Goal: Information Seeking & Learning: Check status

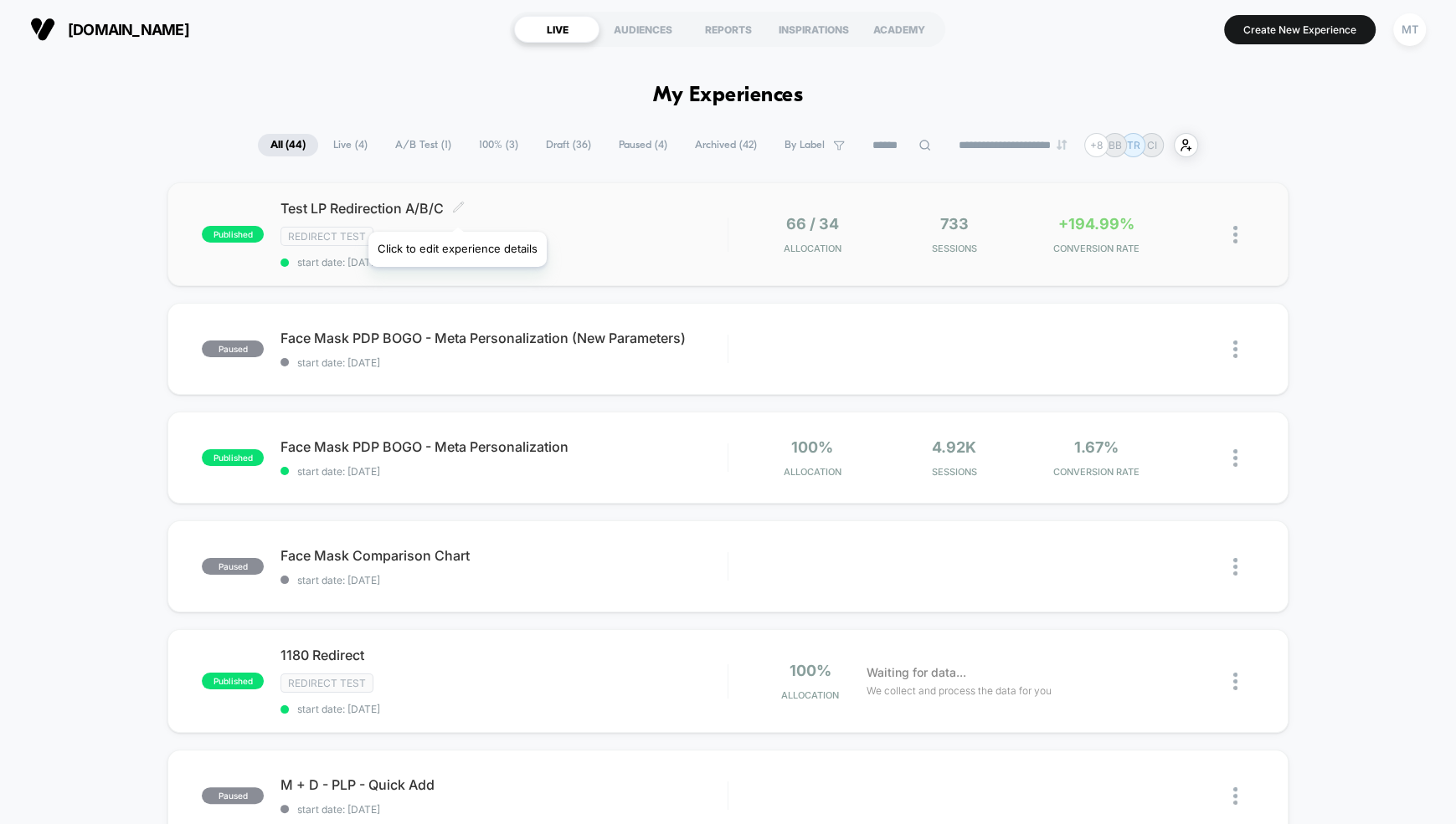
click at [456, 211] on icon at bounding box center [458, 207] width 13 height 13
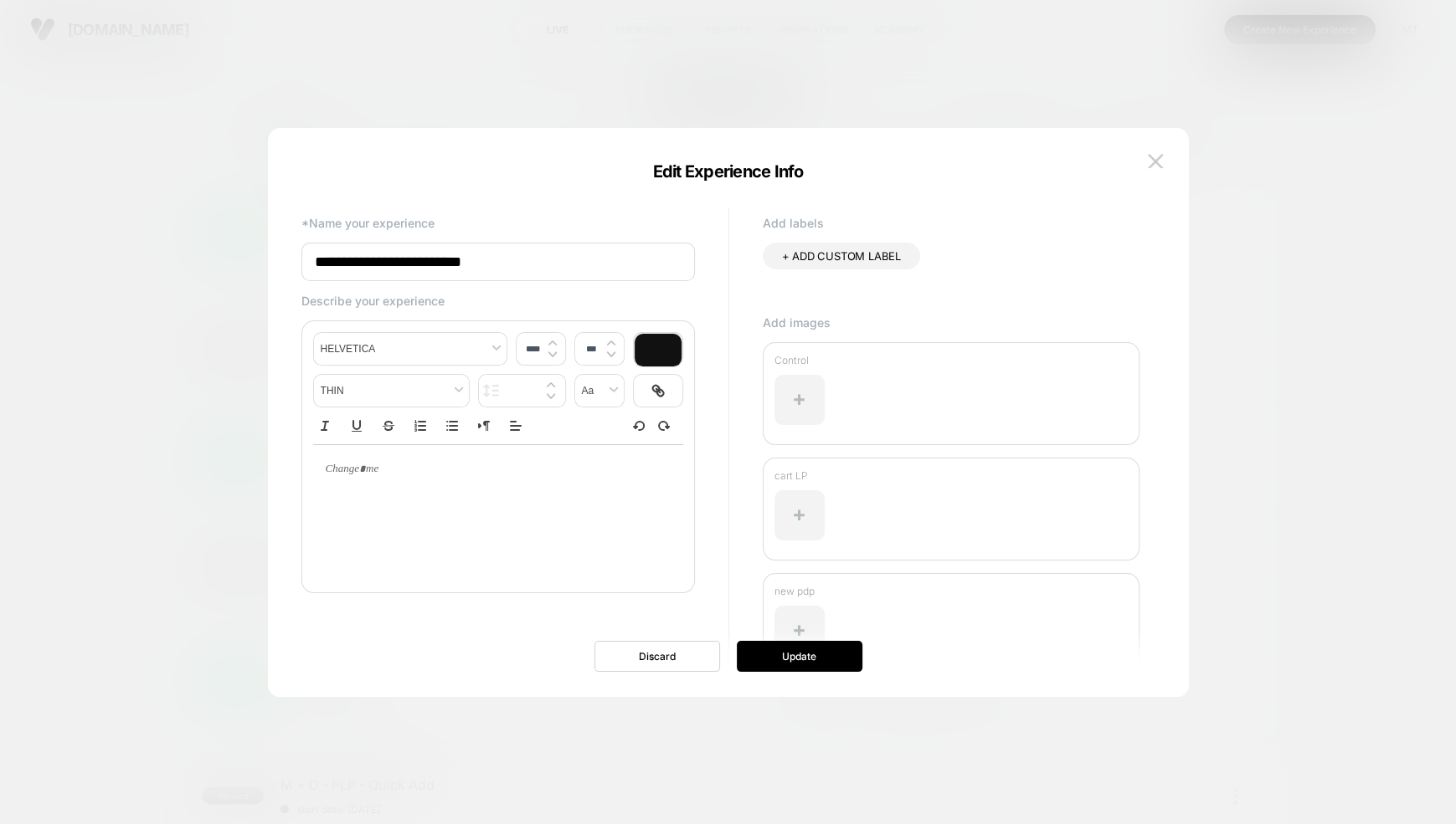
click at [133, 301] on div at bounding box center [728, 412] width 1456 height 824
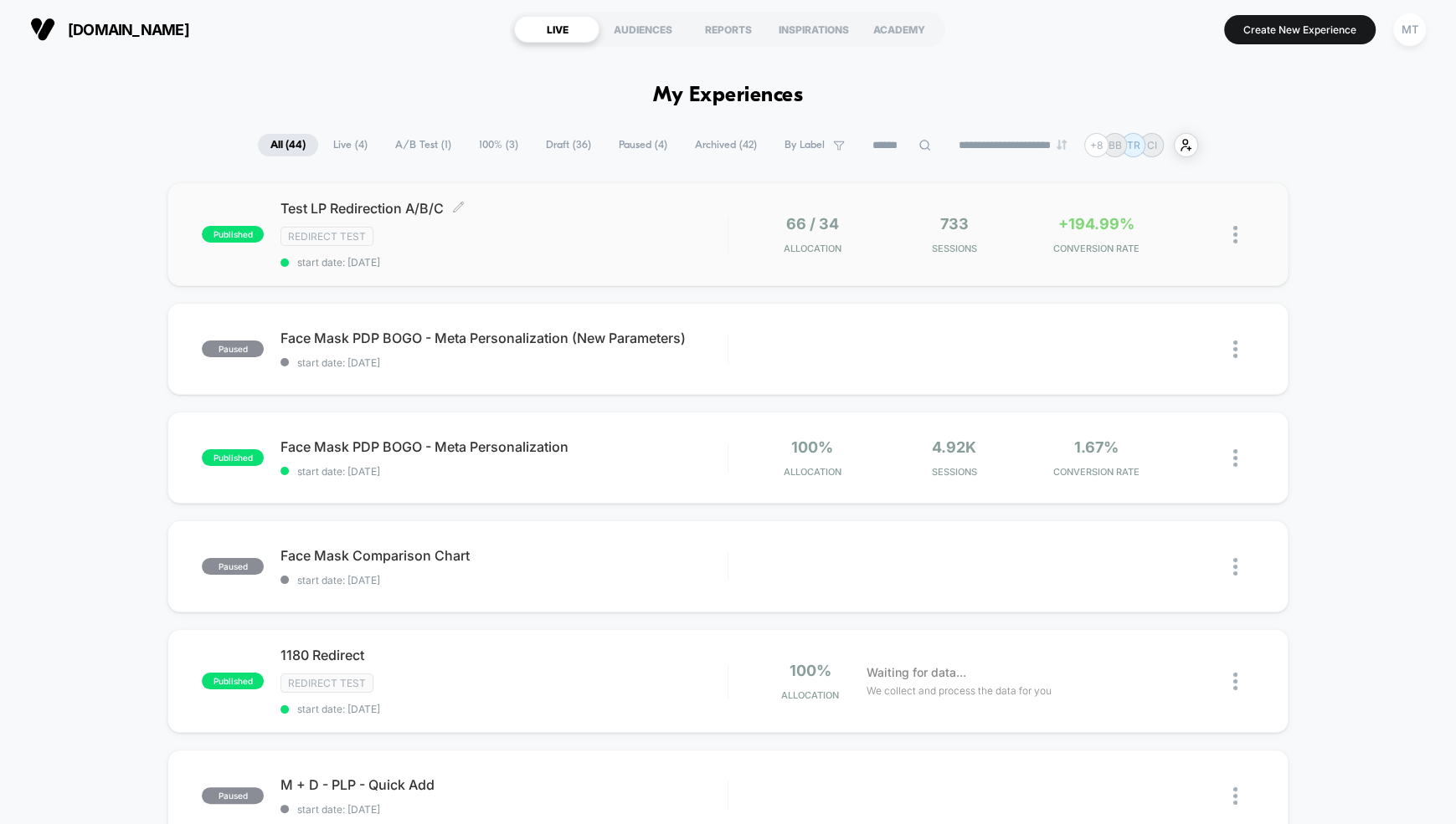
click at [362, 208] on span "Test LP Redirection A/B/C Click to edit experience details" at bounding box center [504, 208] width 447 height 16
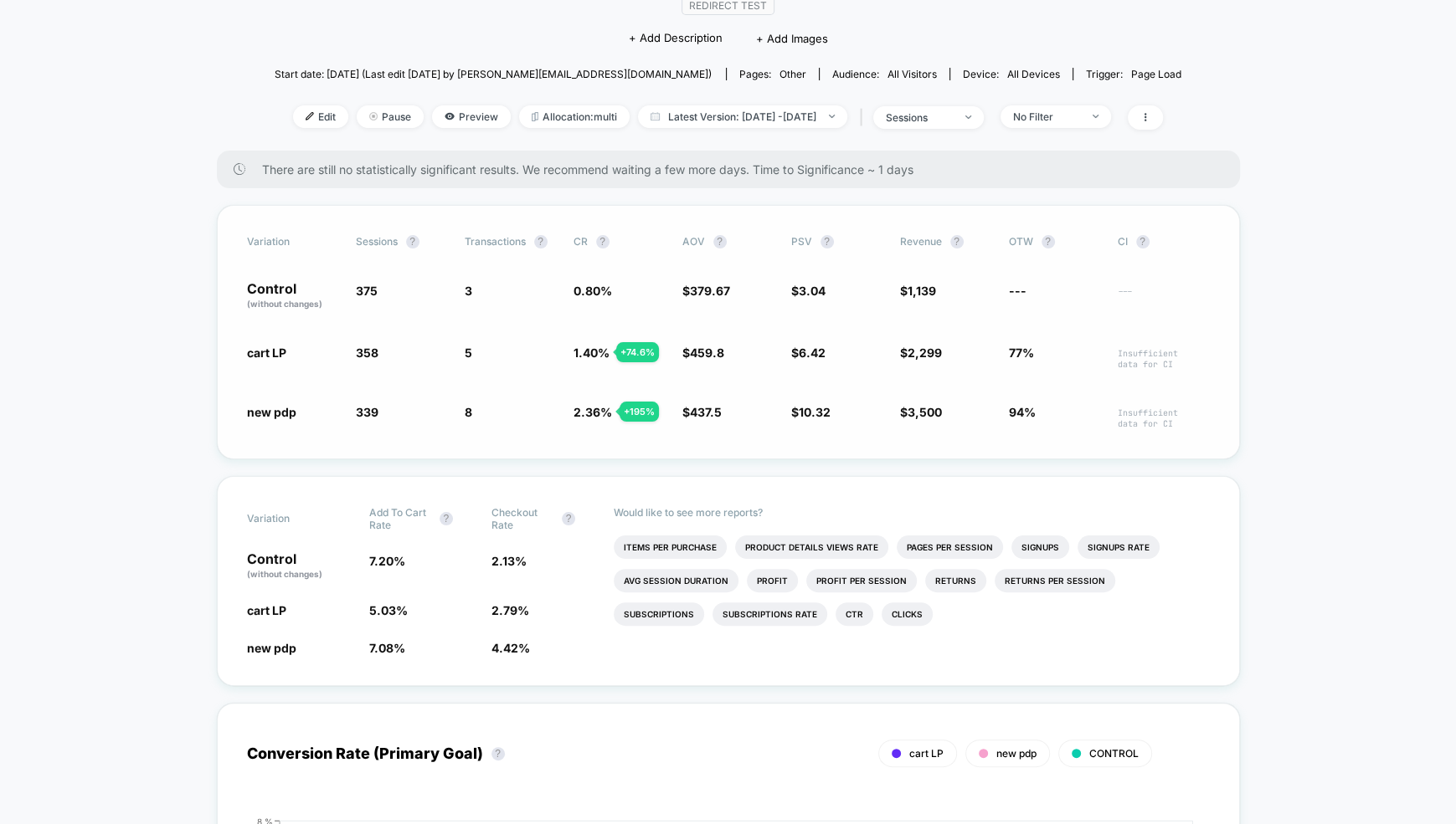
scroll to position [147, 0]
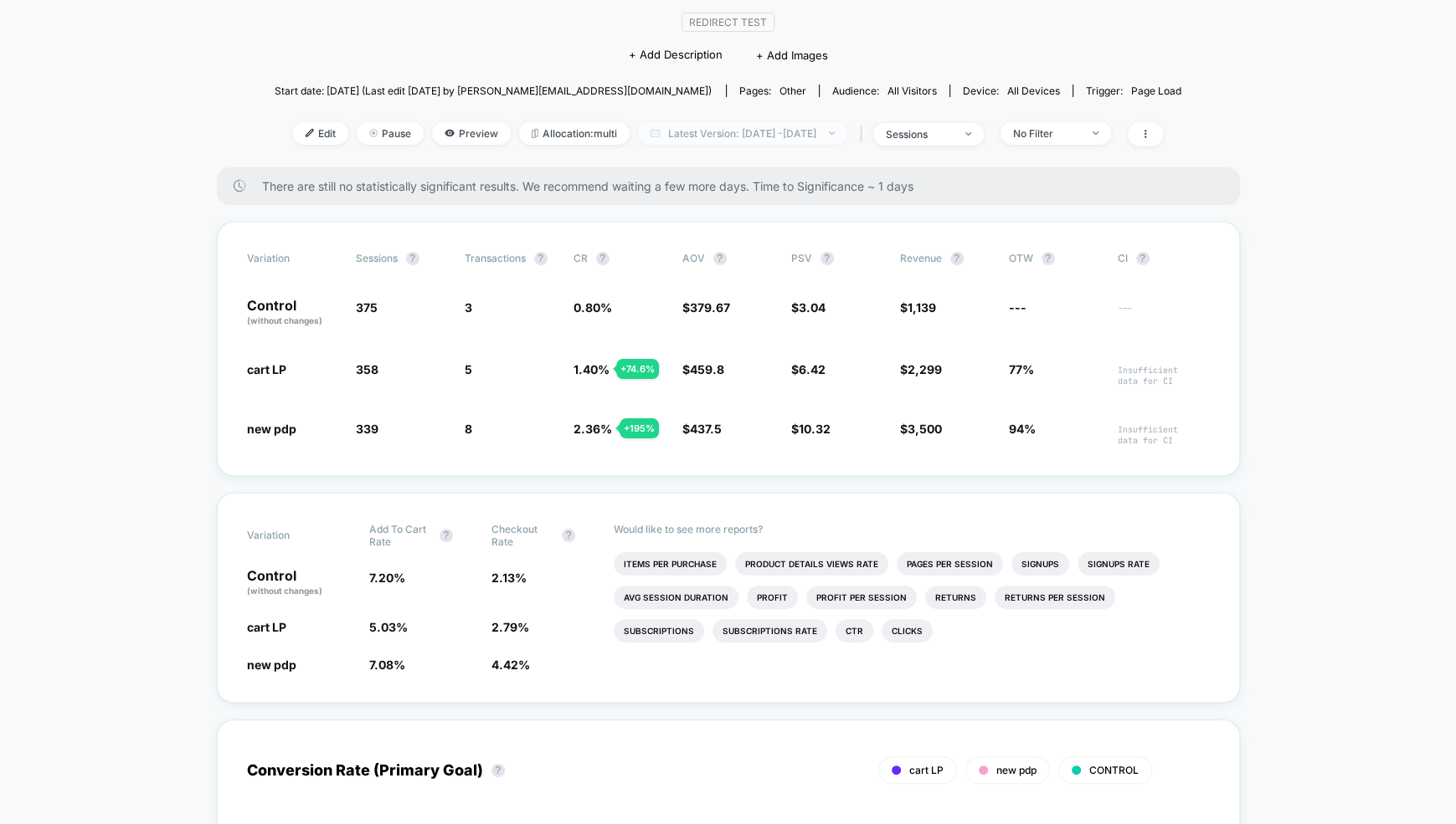
click at [764, 135] on span "Latest Version: [DATE] - [DATE]" at bounding box center [742, 133] width 209 height 23
select select "*"
select select "****"
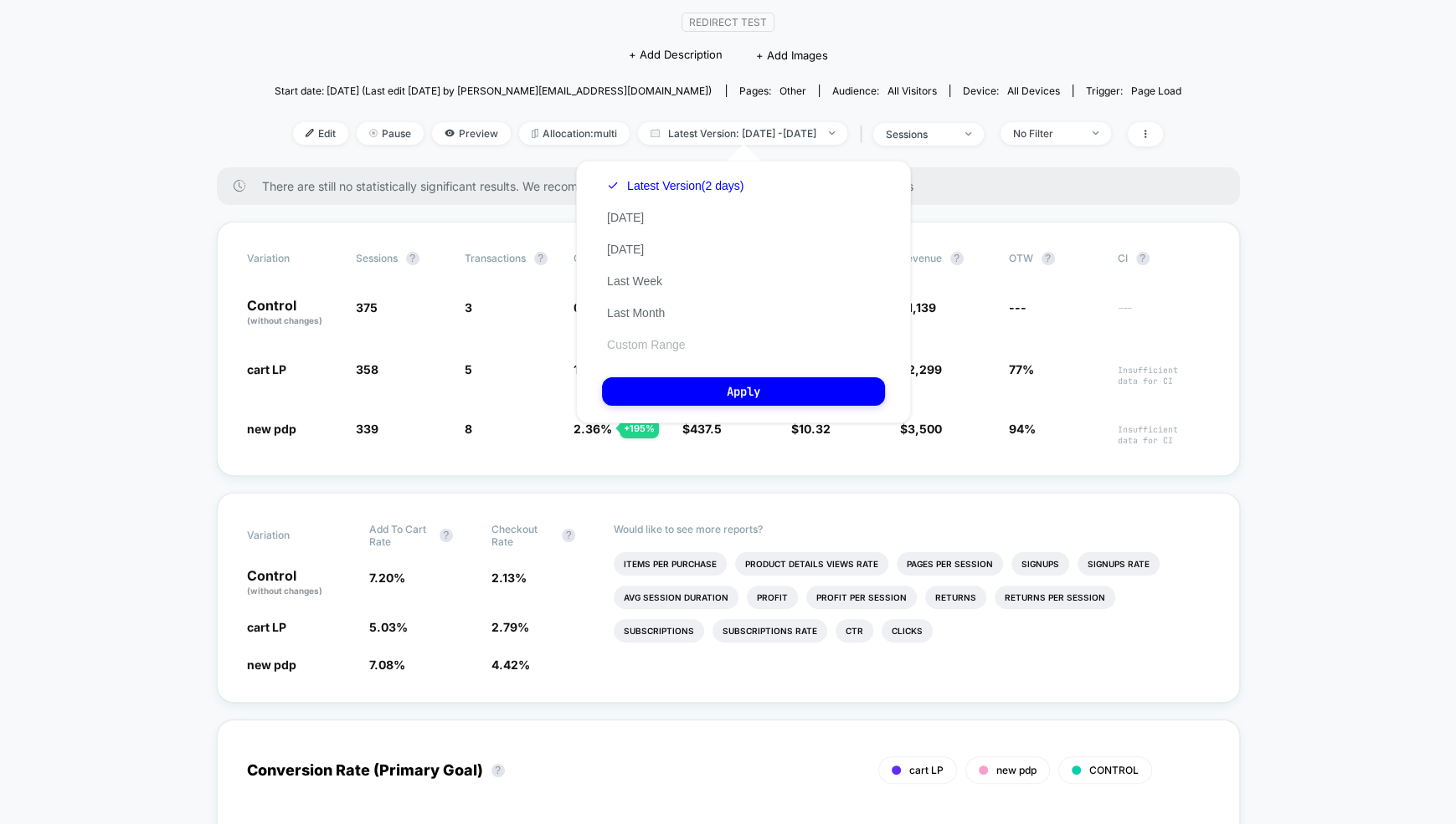
click at [644, 349] on button "Custom Range" at bounding box center [645, 345] width 88 height 16
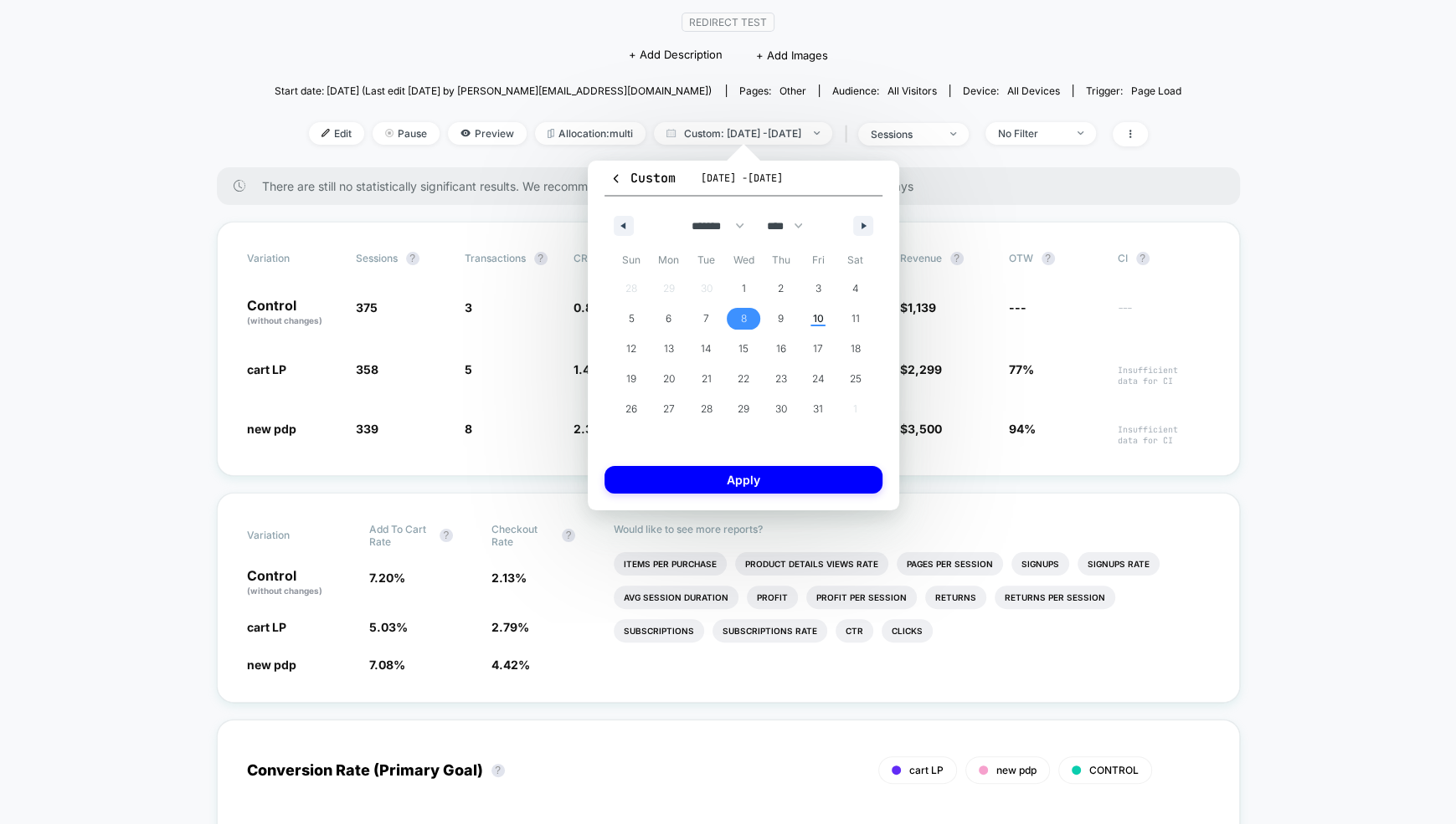
click at [741, 318] on span "8" at bounding box center [743, 318] width 5 height 30
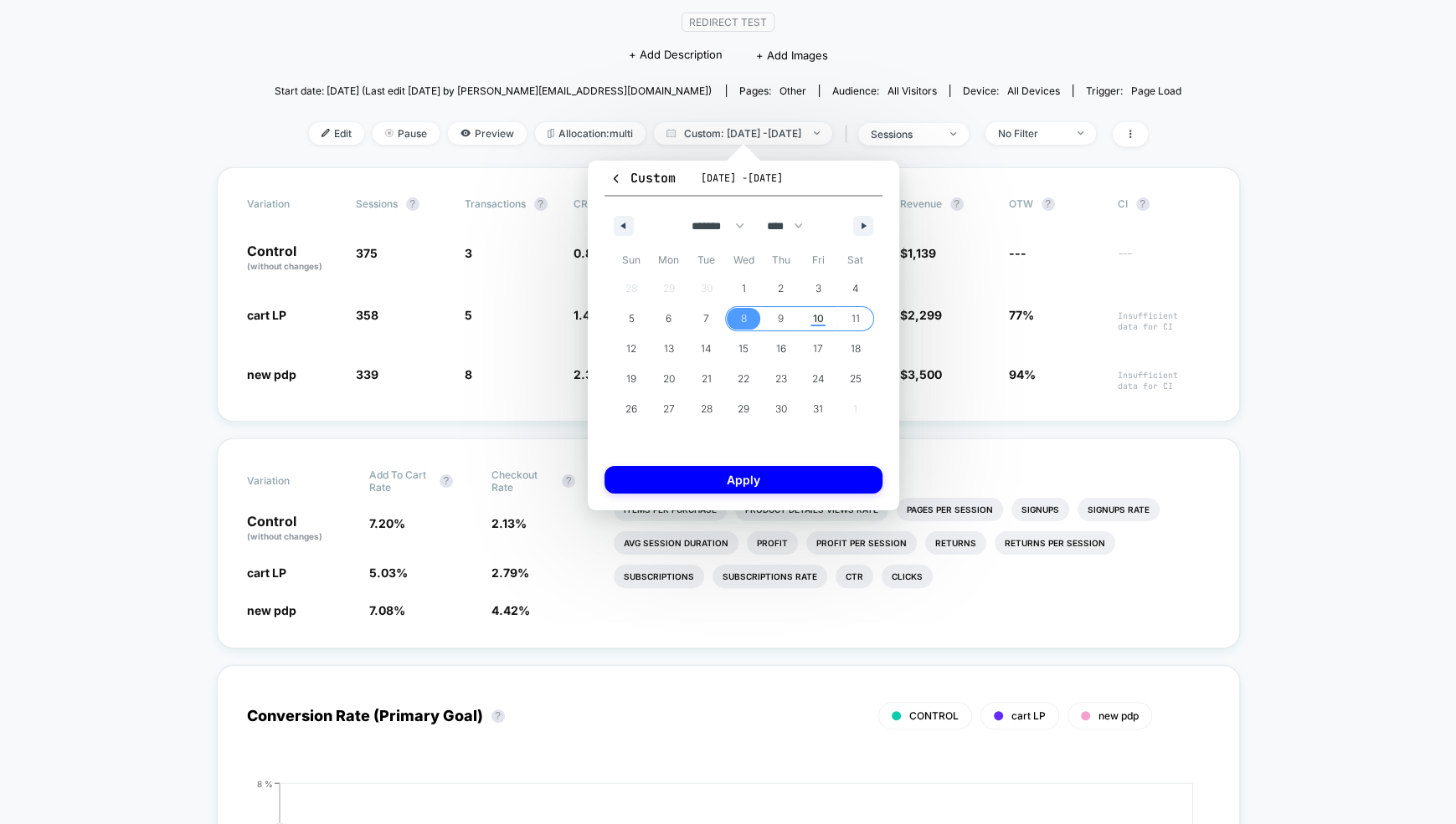
click at [864, 308] on span "11" at bounding box center [854, 318] width 37 height 22
click at [762, 478] on button "Apply" at bounding box center [743, 480] width 278 height 27
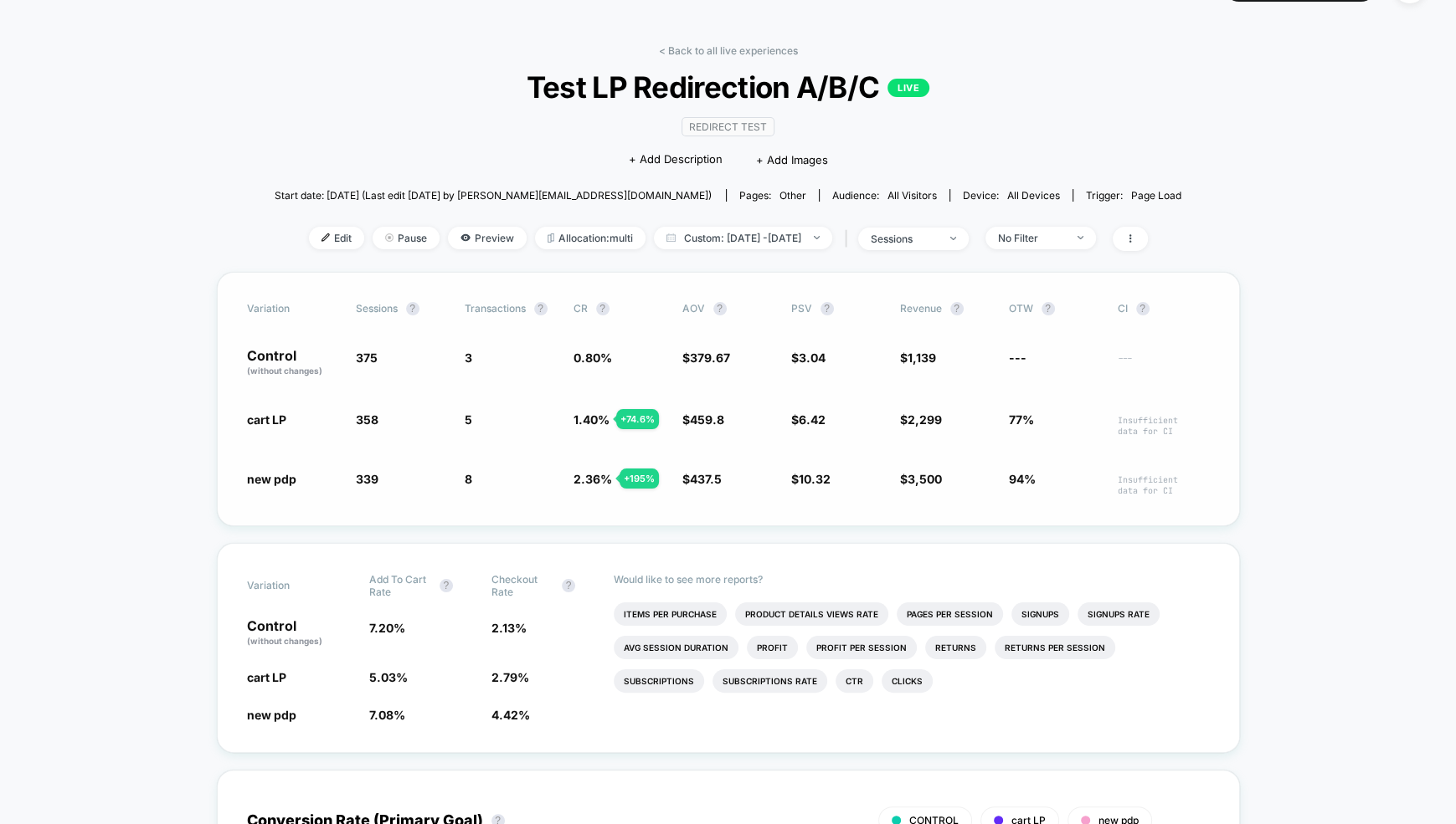
scroll to position [45, 0]
click at [1017, 95] on span "Test LP Redirection A/B/C LIVE" at bounding box center [728, 85] width 816 height 36
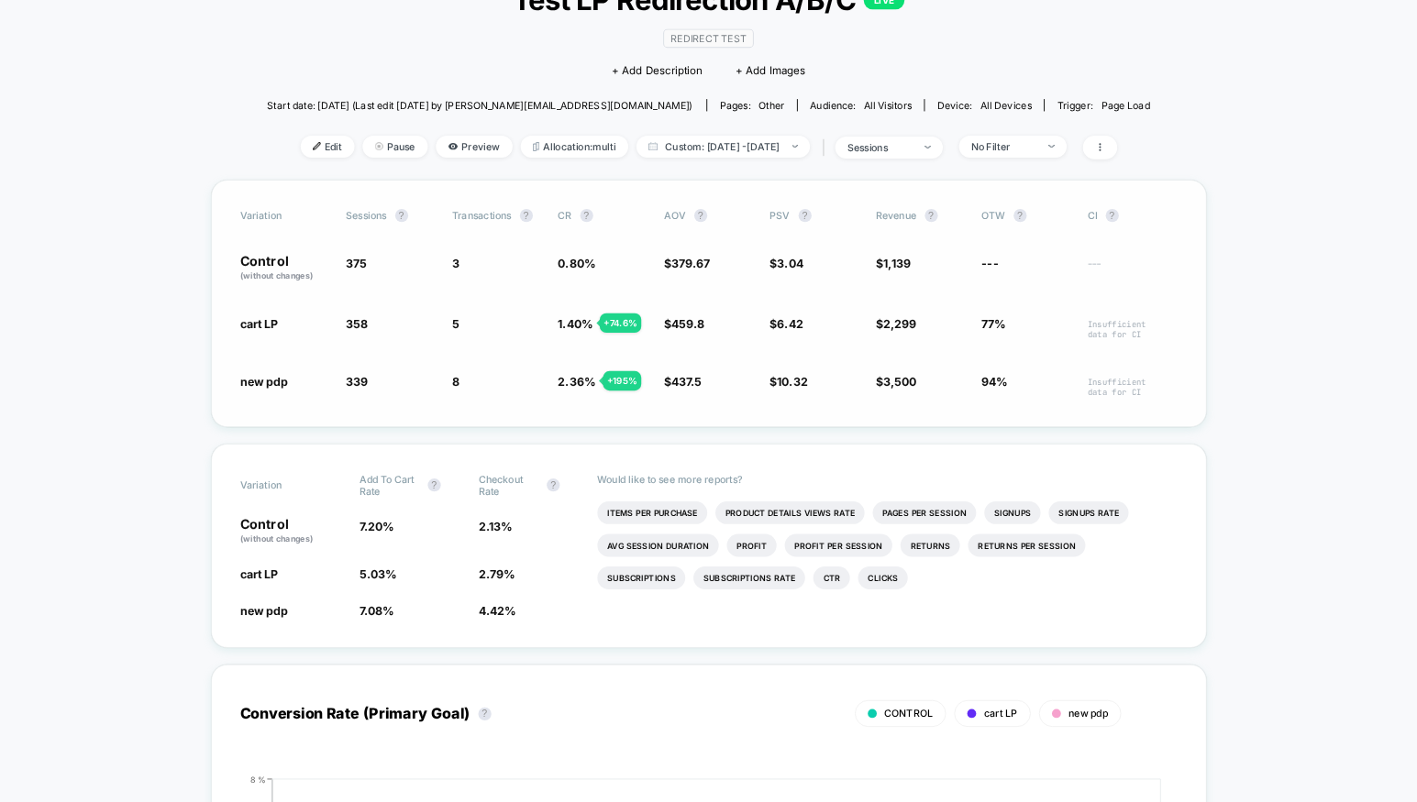
scroll to position [142, 0]
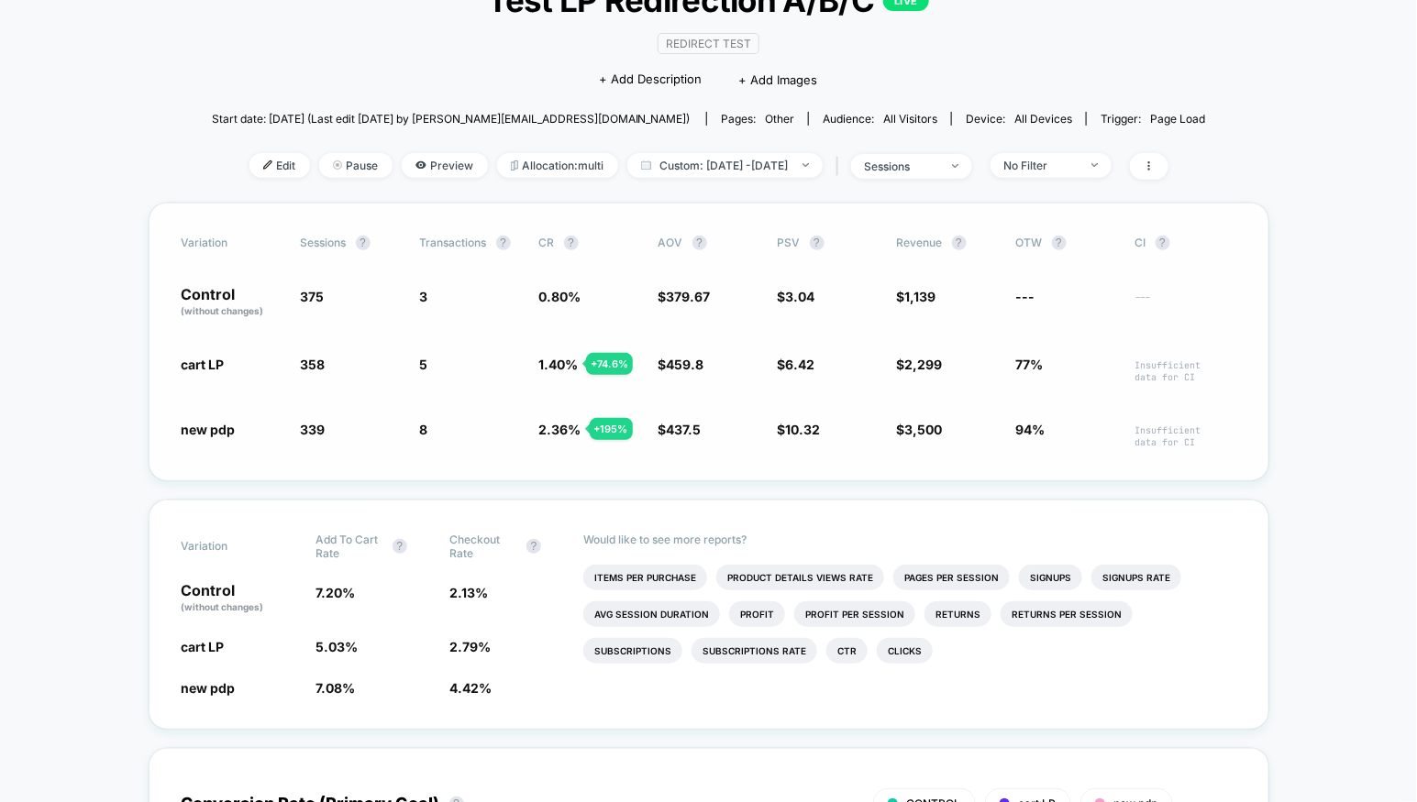
click at [545, 426] on span "2.36 %" at bounding box center [560, 430] width 42 height 16
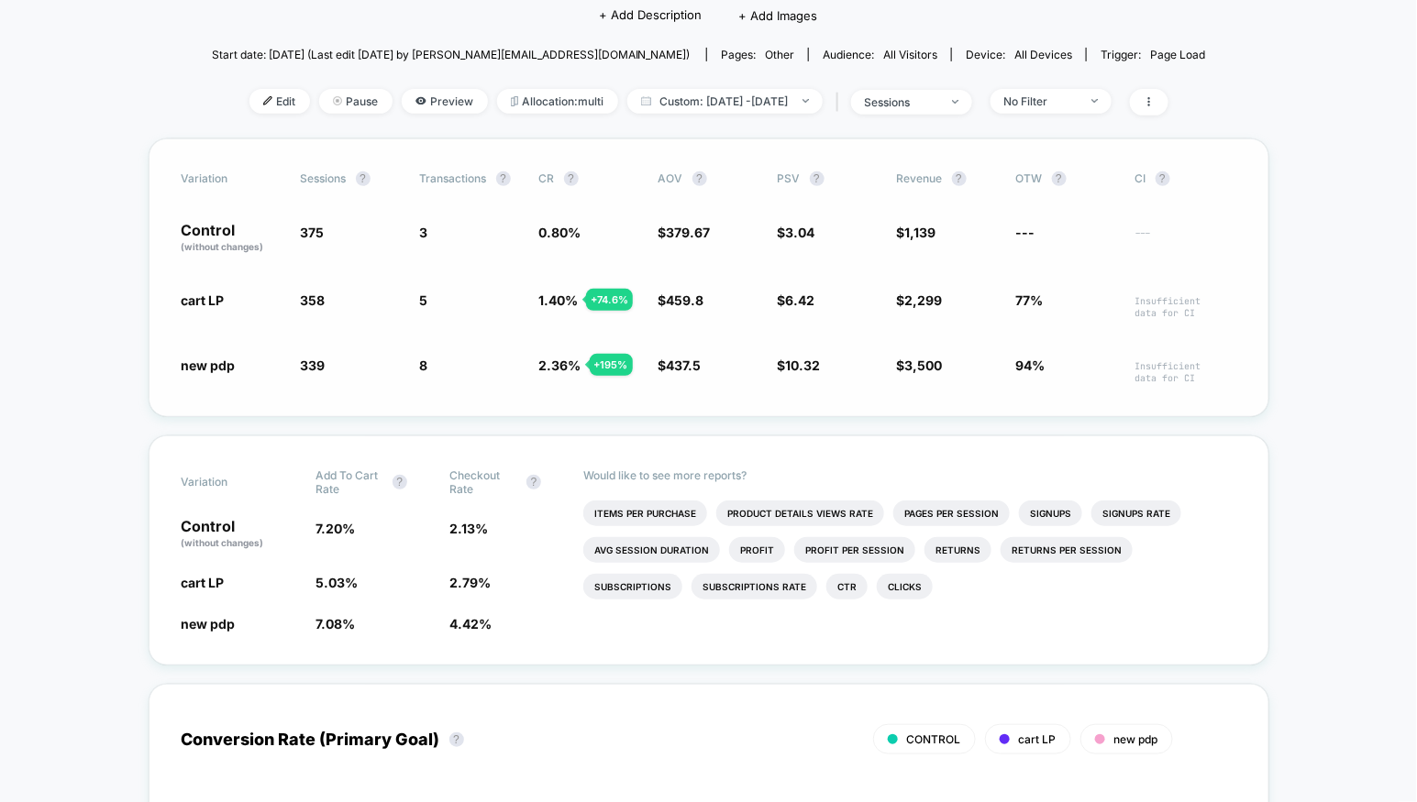
scroll to position [225, 0]
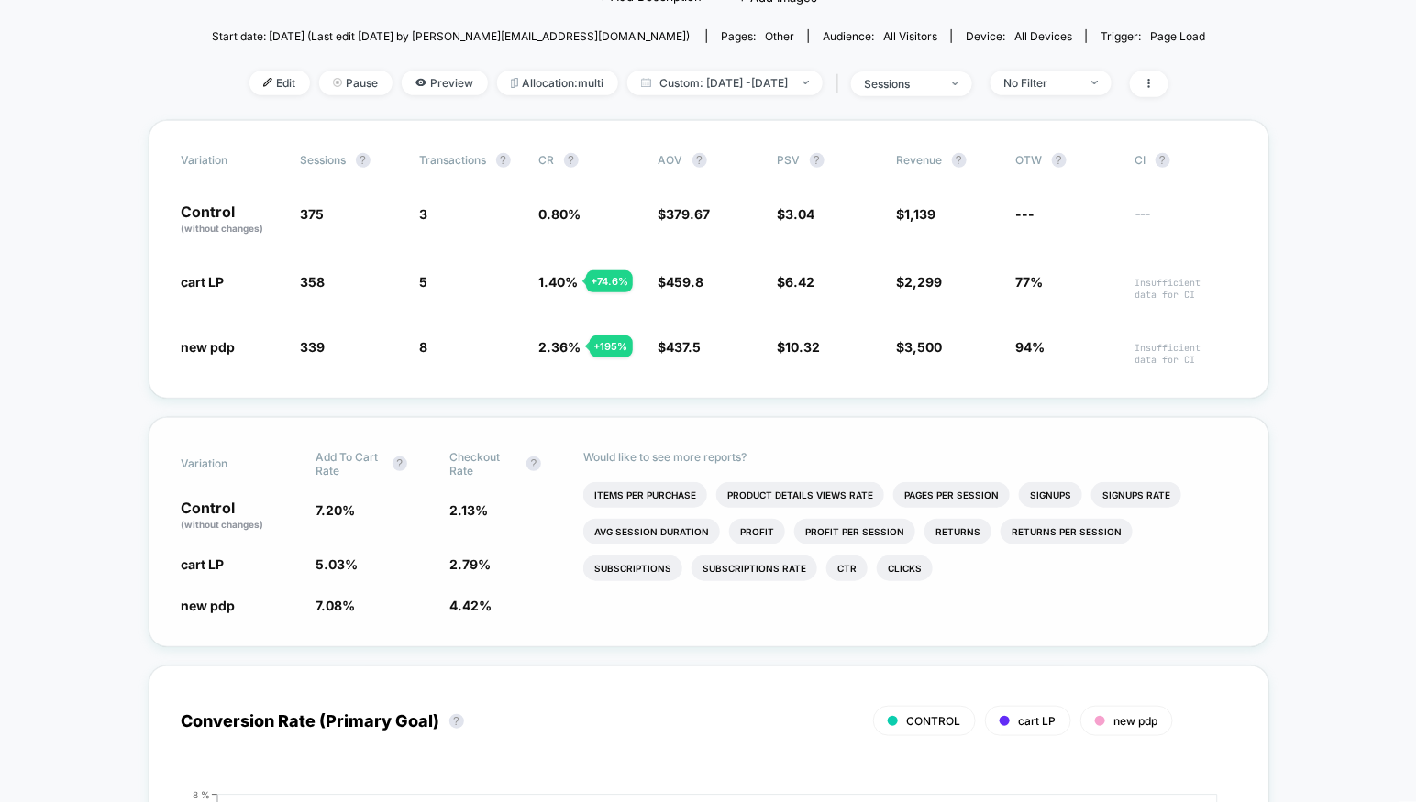
click at [311, 511] on div "Control (without changes) 7.20 % 2.13 %" at bounding box center [709, 516] width 1055 height 31
click at [321, 503] on span "7.20 %" at bounding box center [334, 511] width 39 height 16
drag, startPoint x: 316, startPoint y: 500, endPoint x: 344, endPoint y: 504, distance: 27.9
click at [344, 503] on span "7.20 %" at bounding box center [334, 511] width 39 height 16
click at [344, 504] on span "7.20 %" at bounding box center [334, 511] width 39 height 16
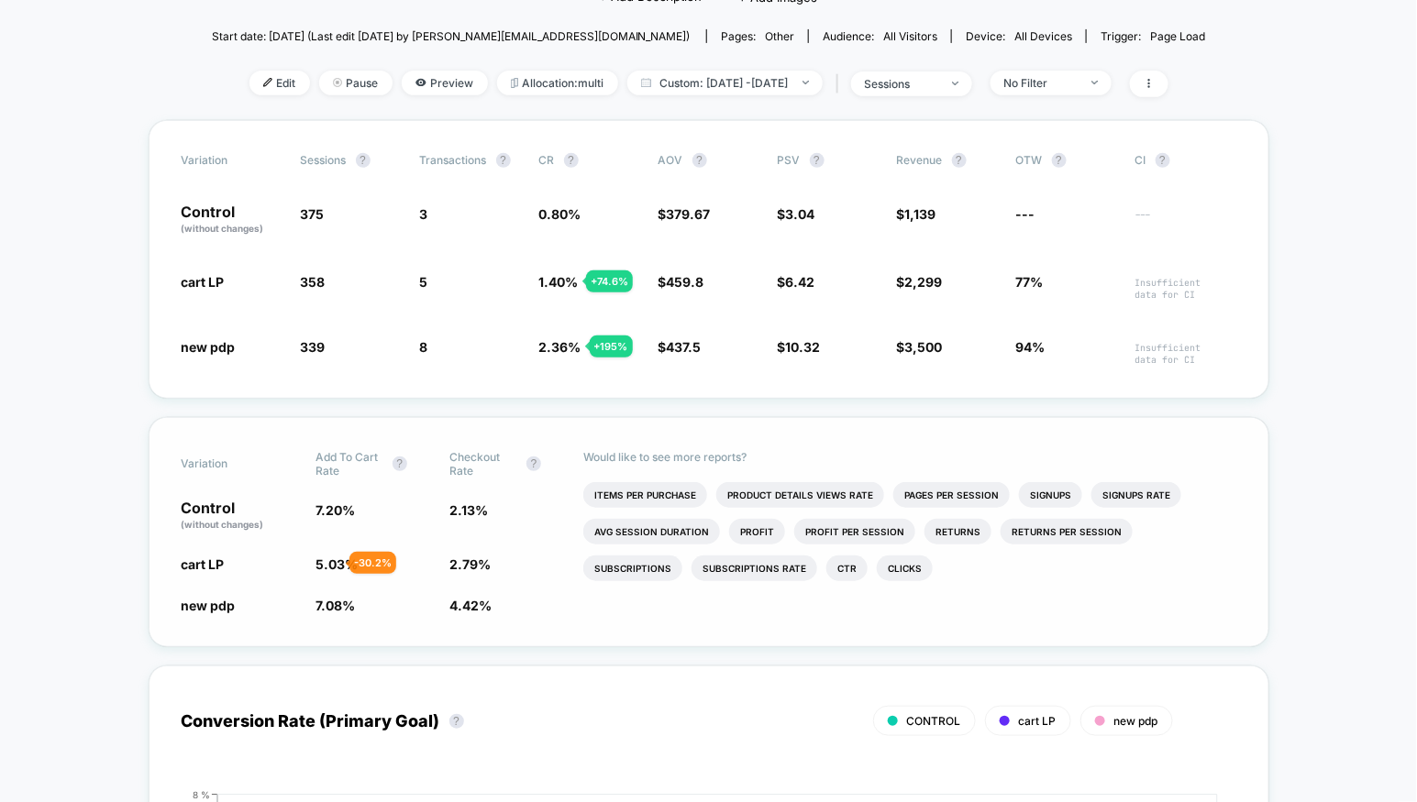
click at [323, 560] on span "5.03 %" at bounding box center [336, 565] width 42 height 16
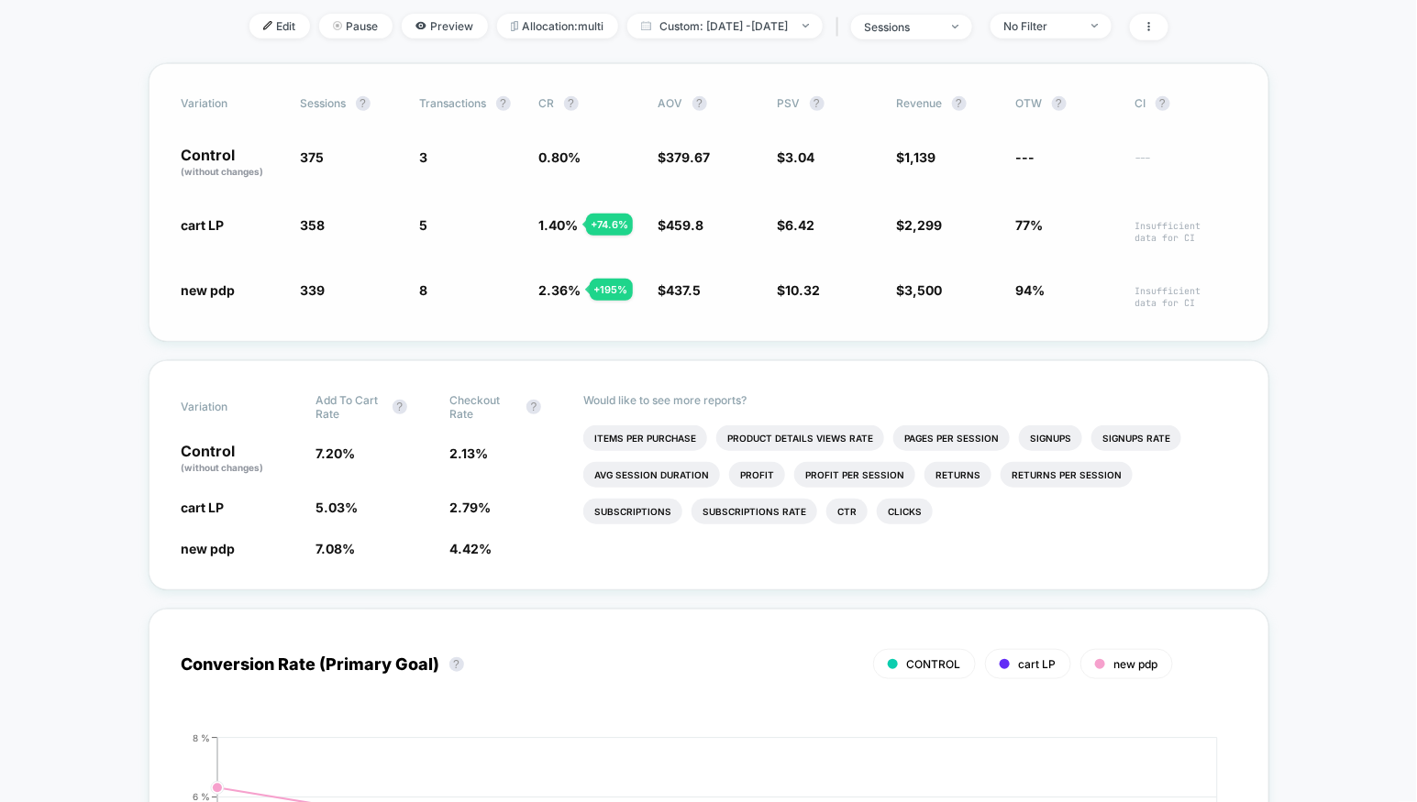
scroll to position [293, 0]
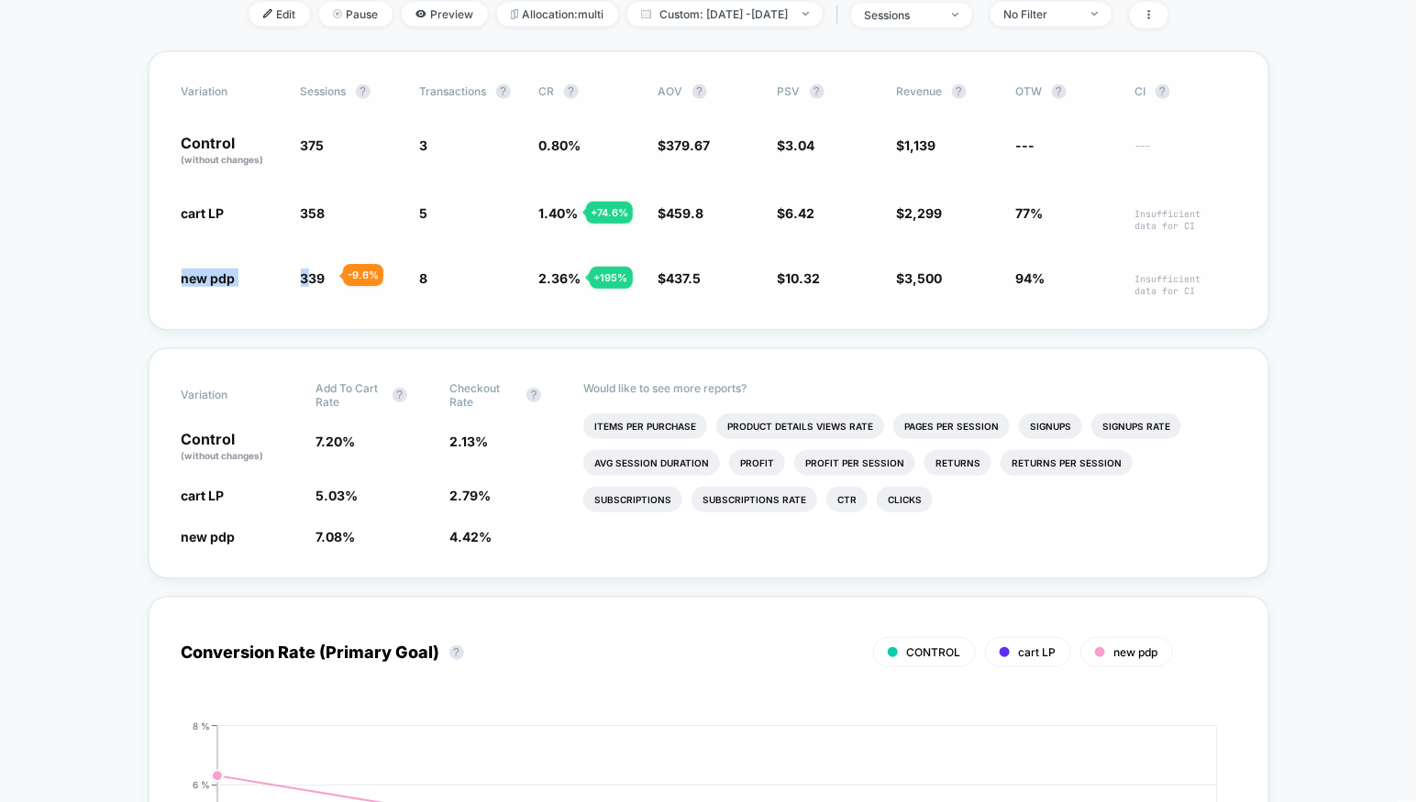
drag, startPoint x: 167, startPoint y: 271, endPoint x: 305, endPoint y: 273, distance: 138.5
click at [305, 274] on div "Variation Sessions ? Transactions ? CR ? AOV ? PSV ? Revenue ? OTW ? CI ? Contr…" at bounding box center [709, 190] width 1121 height 279
click at [219, 274] on span "new pdp" at bounding box center [209, 279] width 54 height 16
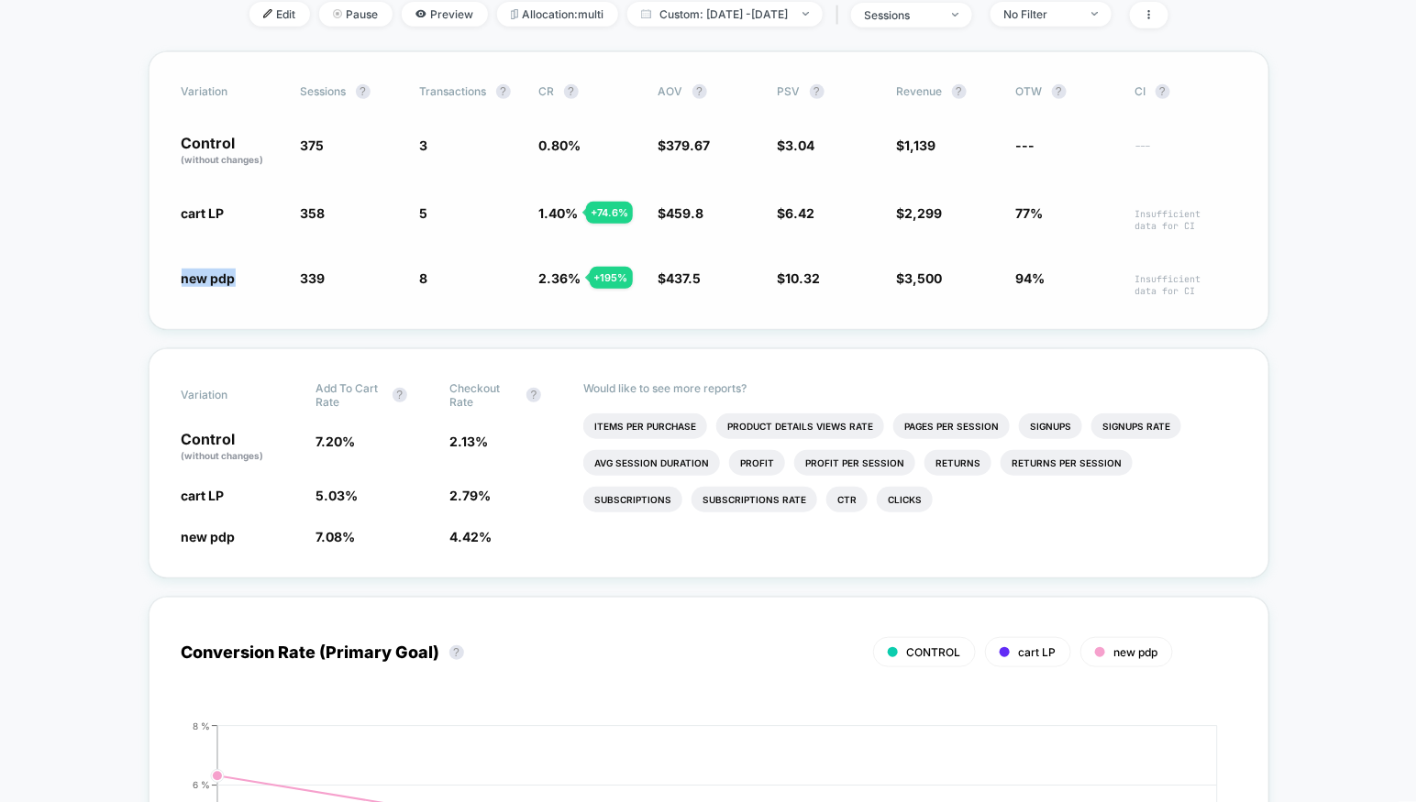
click at [219, 274] on span "new pdp" at bounding box center [209, 279] width 54 height 16
click at [194, 274] on span "new pdp" at bounding box center [209, 279] width 54 height 16
drag, startPoint x: 1137, startPoint y: 269, endPoint x: 1203, endPoint y: 288, distance: 68.8
click at [1203, 288] on span "Insufficient data for CI" at bounding box center [1185, 285] width 101 height 24
drag, startPoint x: 440, startPoint y: 278, endPoint x: 377, endPoint y: 274, distance: 63.4
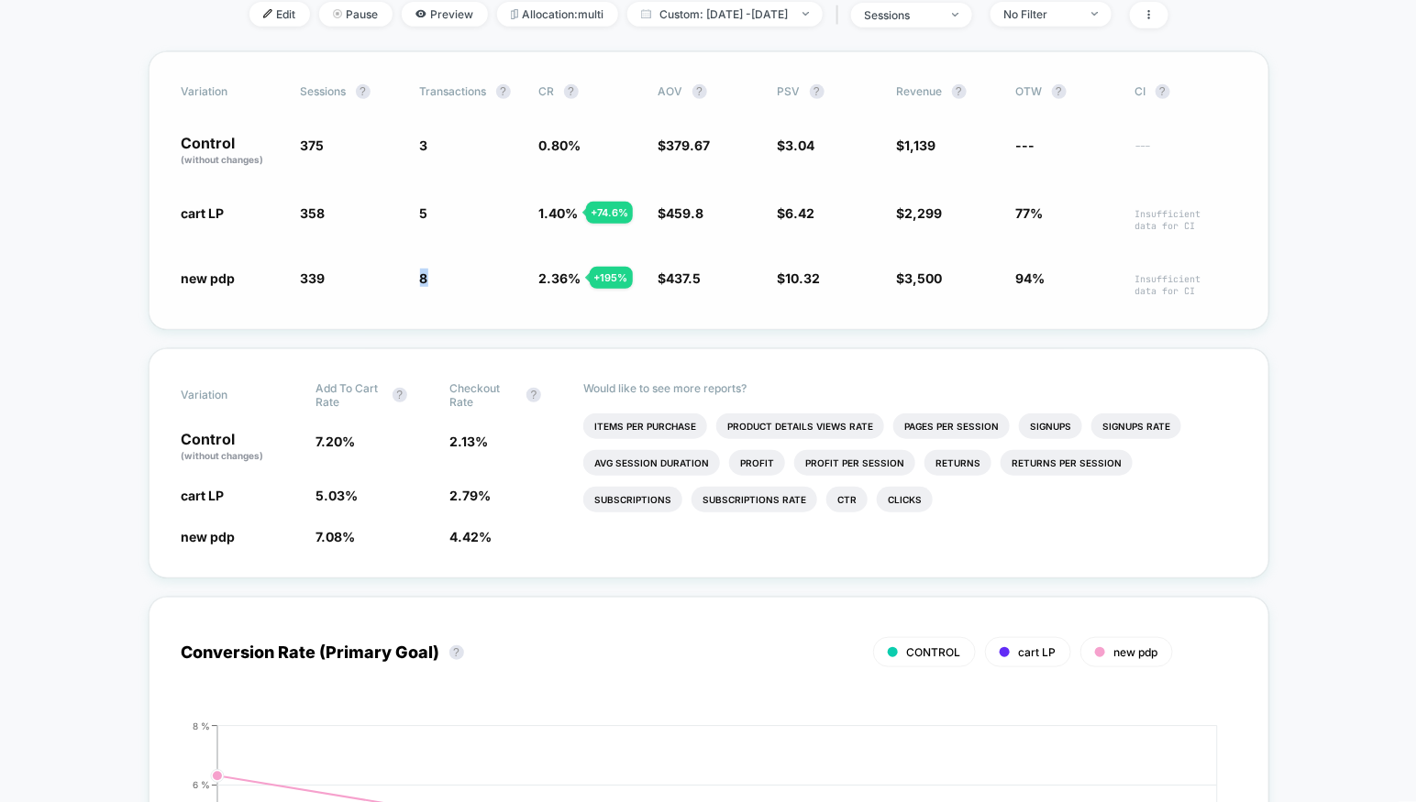
click at [377, 274] on div "new pdp 339 - 9.6 % 8 + 195 % 2.36 % + 195 % $ 437.5 + 15.2 % $ 10.32 + 240 % $…" at bounding box center [709, 283] width 1055 height 28
click at [318, 275] on span "339" at bounding box center [313, 279] width 25 height 16
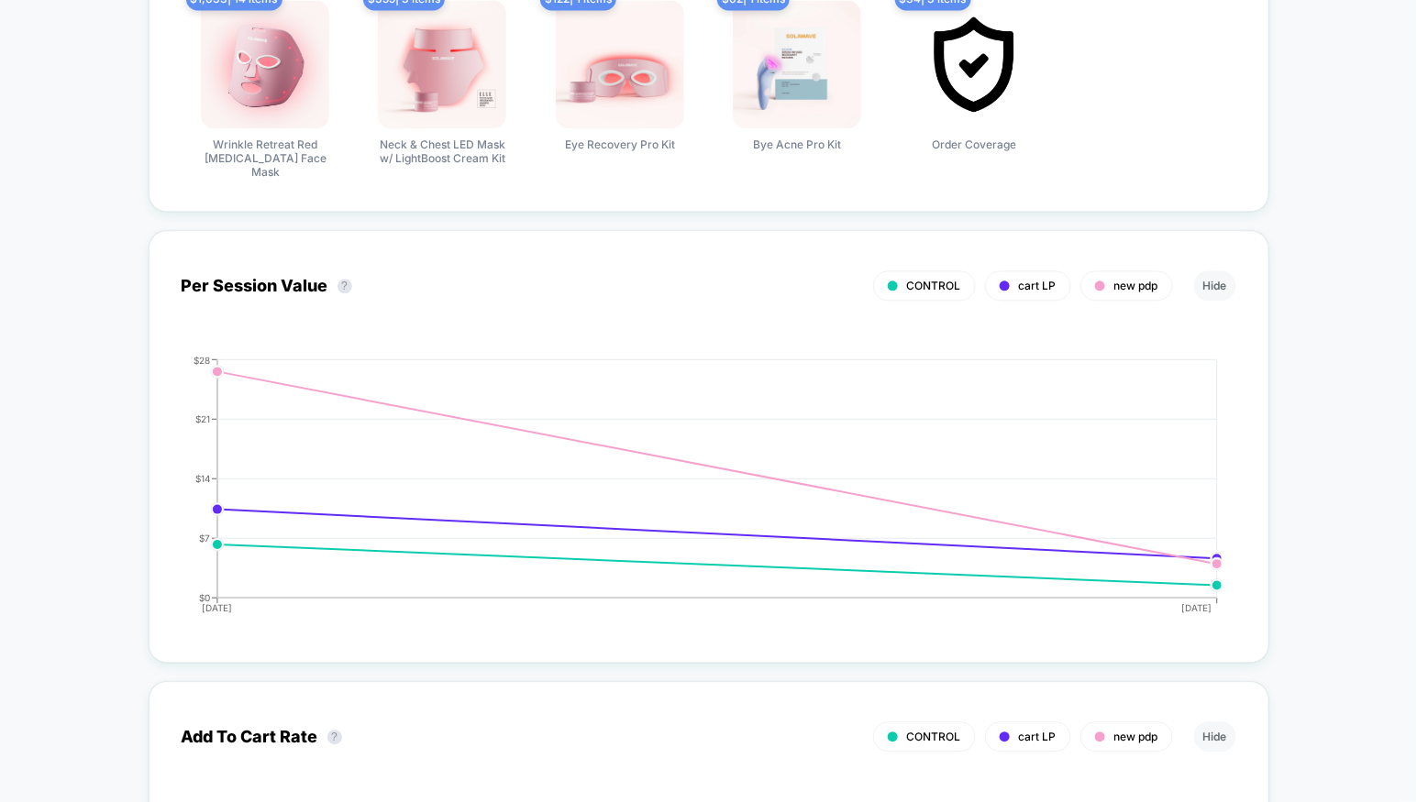
scroll to position [0, 0]
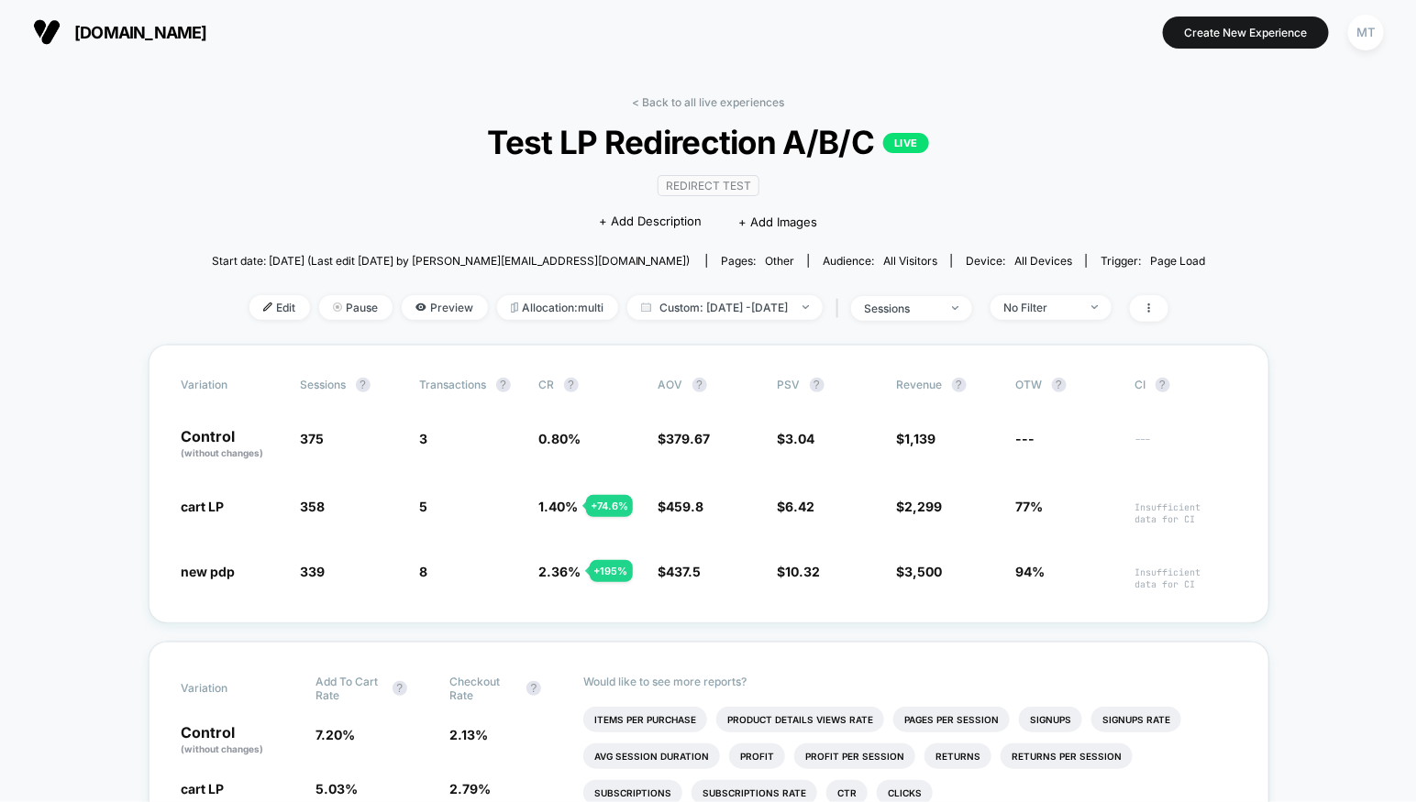
click at [706, 98] on link "< Back to all live experiences" at bounding box center [709, 102] width 152 height 14
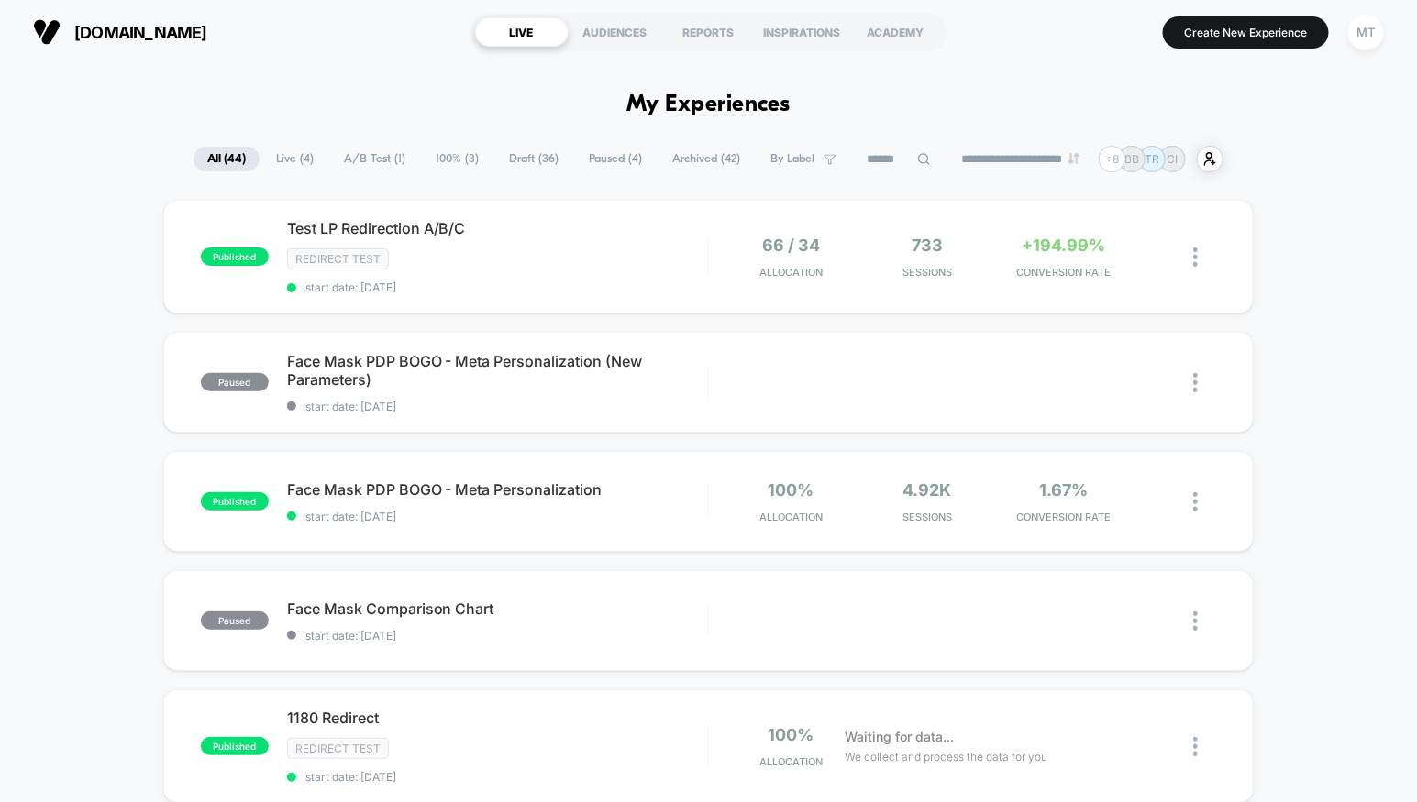
click at [262, 157] on span "Live ( 4 )" at bounding box center [294, 159] width 65 height 25
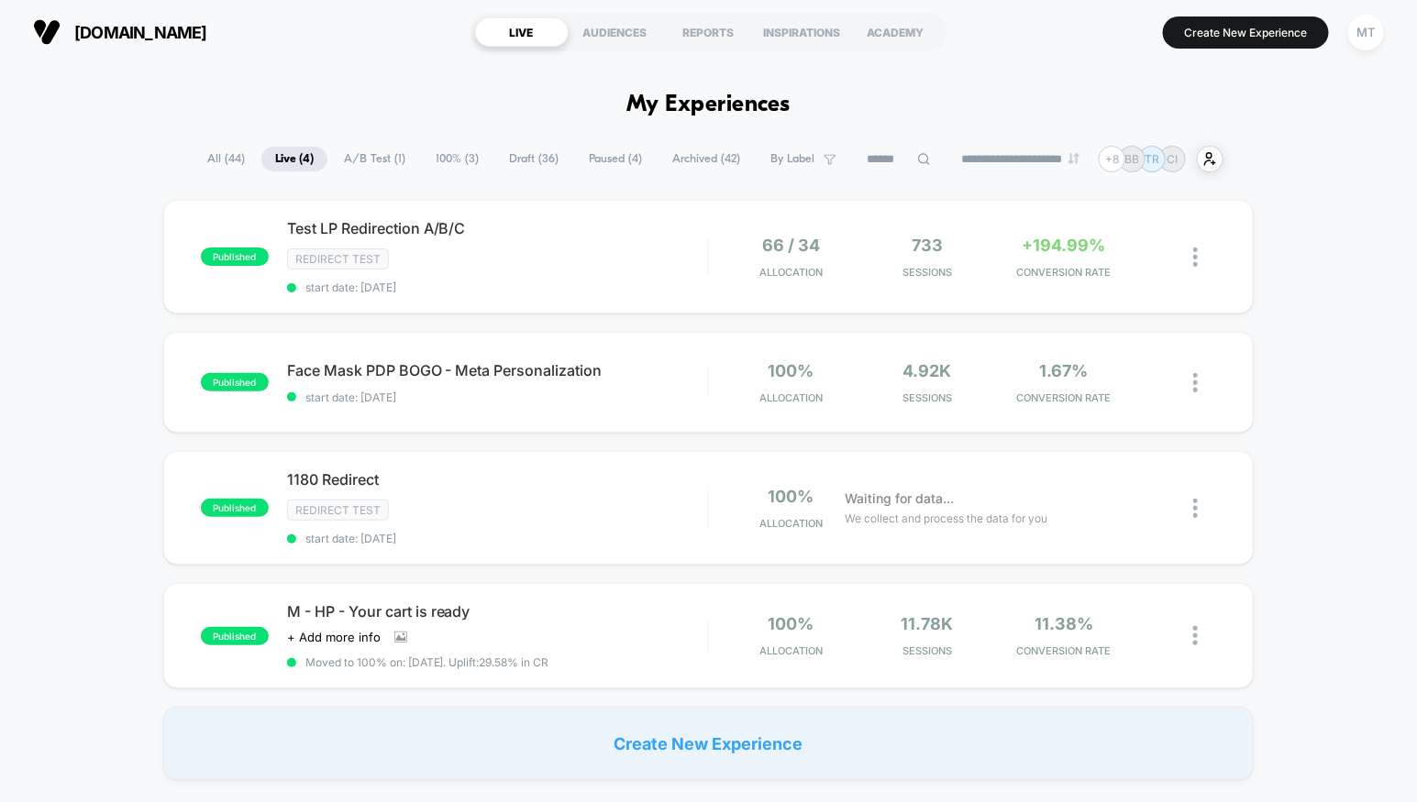
click at [220, 160] on span "All ( 44 )" at bounding box center [226, 159] width 65 height 25
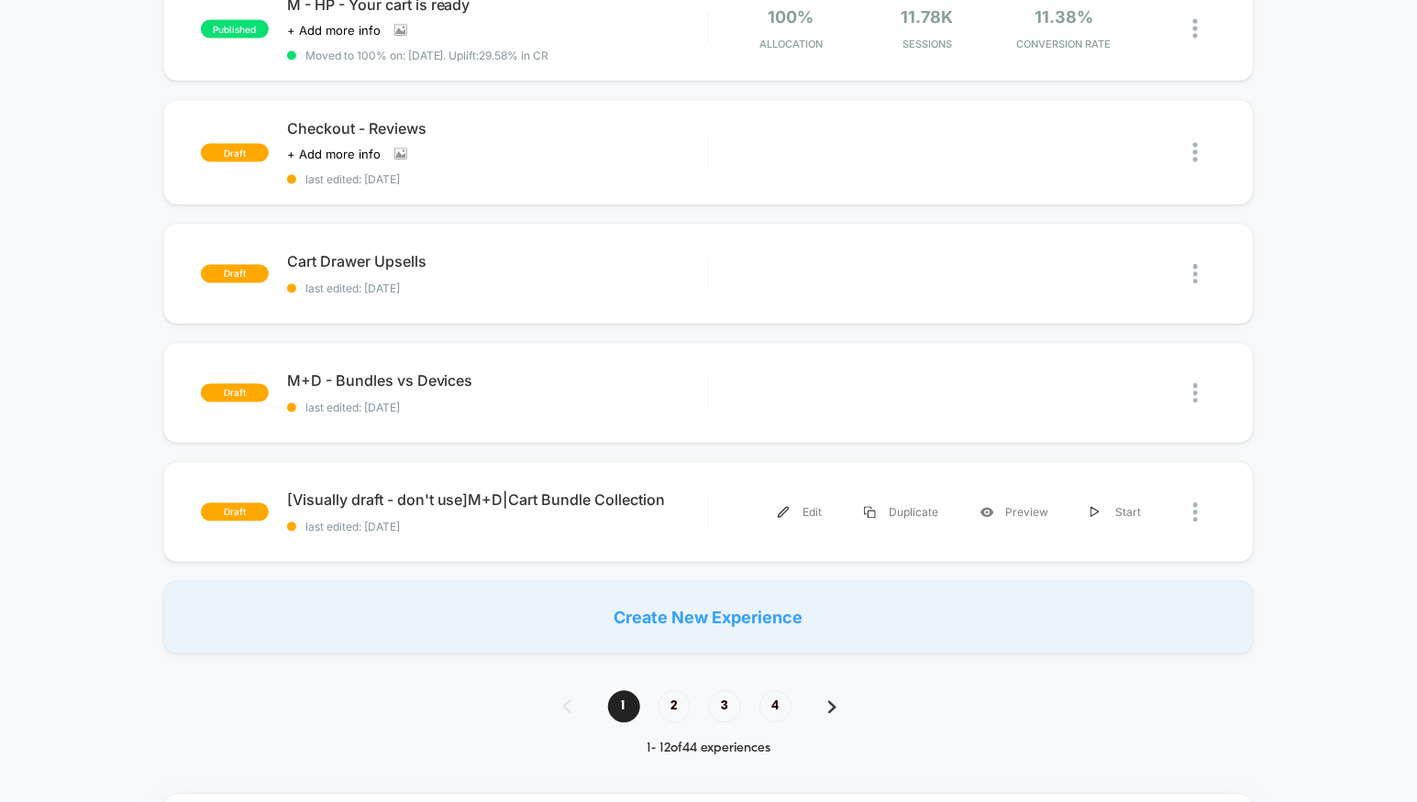
scroll to position [960, 0]
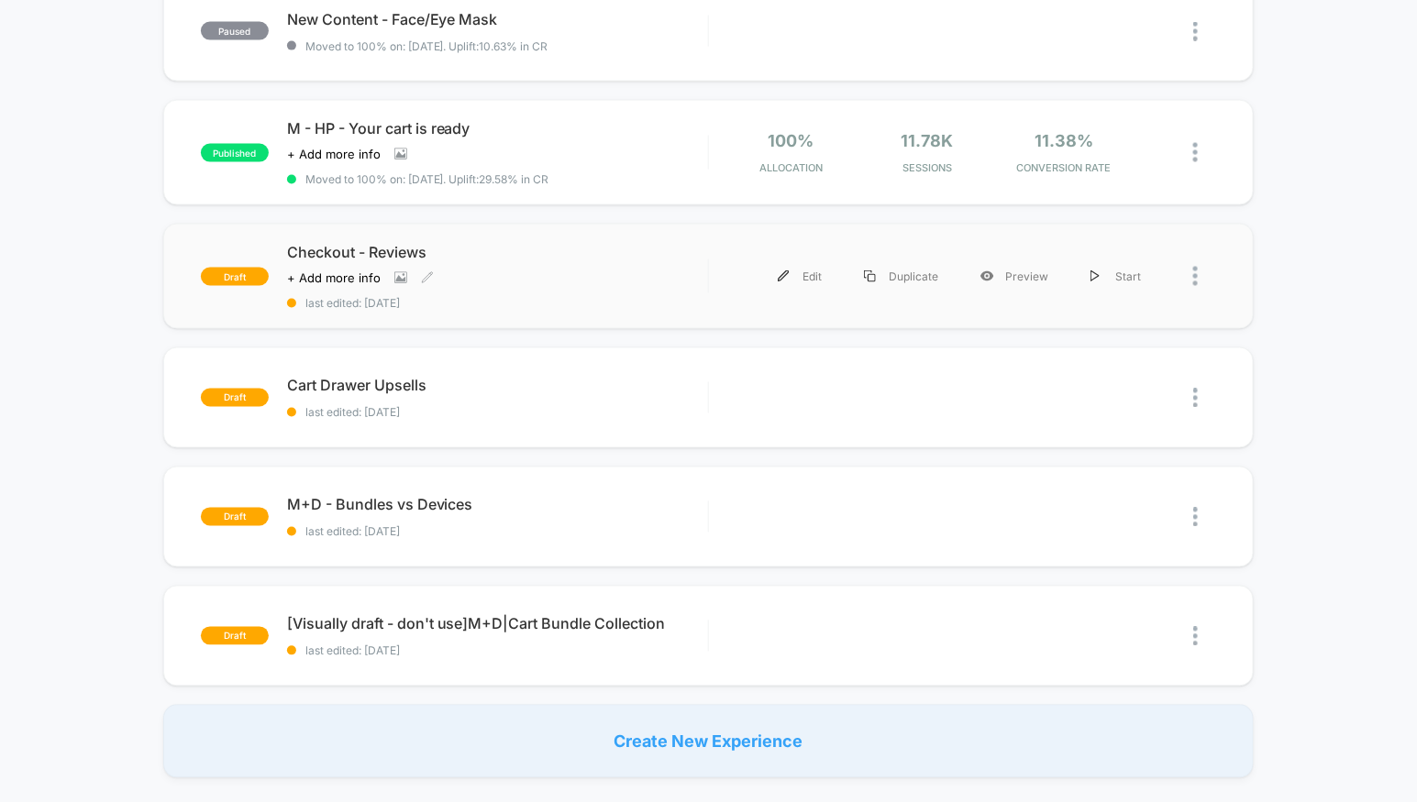
click at [567, 247] on span "Checkout - Reviews" at bounding box center [497, 252] width 421 height 18
